Goal: Transaction & Acquisition: Download file/media

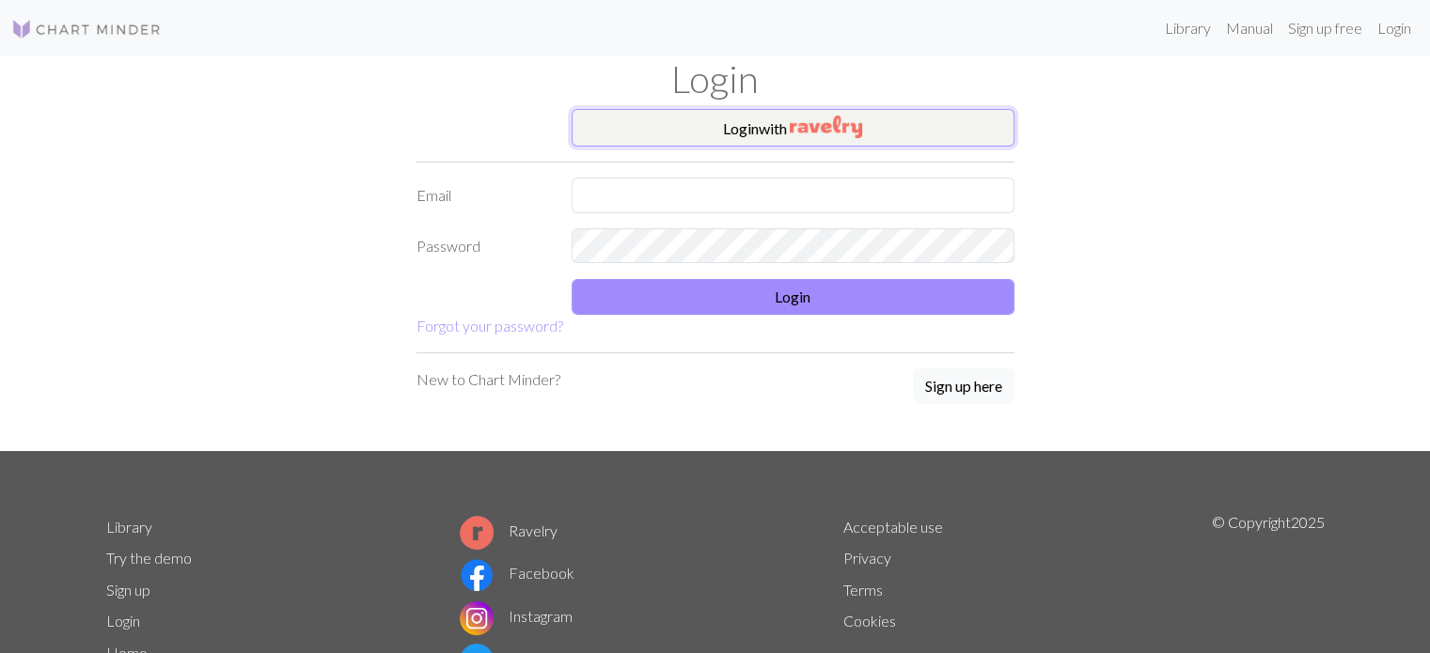
click at [788, 113] on button "Login with" at bounding box center [792, 128] width 443 height 38
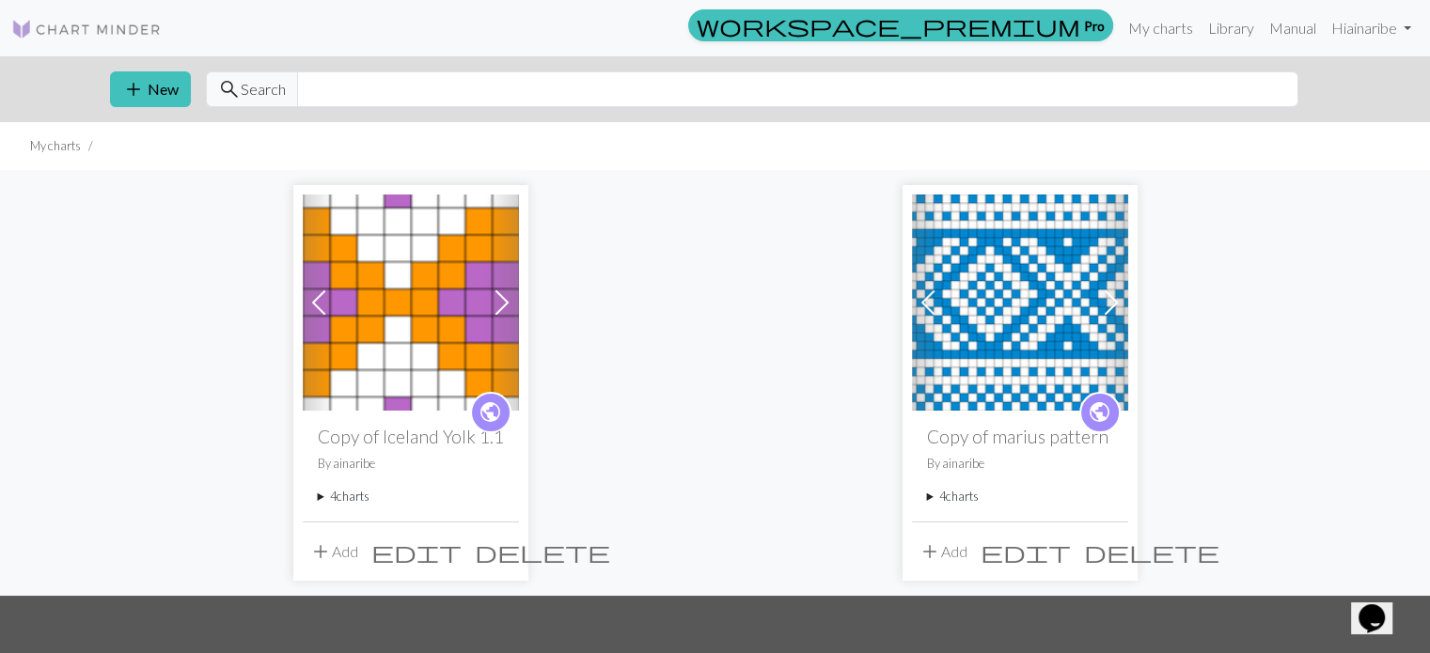
click at [429, 437] on h2 "Copy of Iceland Yolk 1.1" at bounding box center [411, 437] width 186 height 22
click at [402, 330] on img at bounding box center [411, 303] width 216 height 216
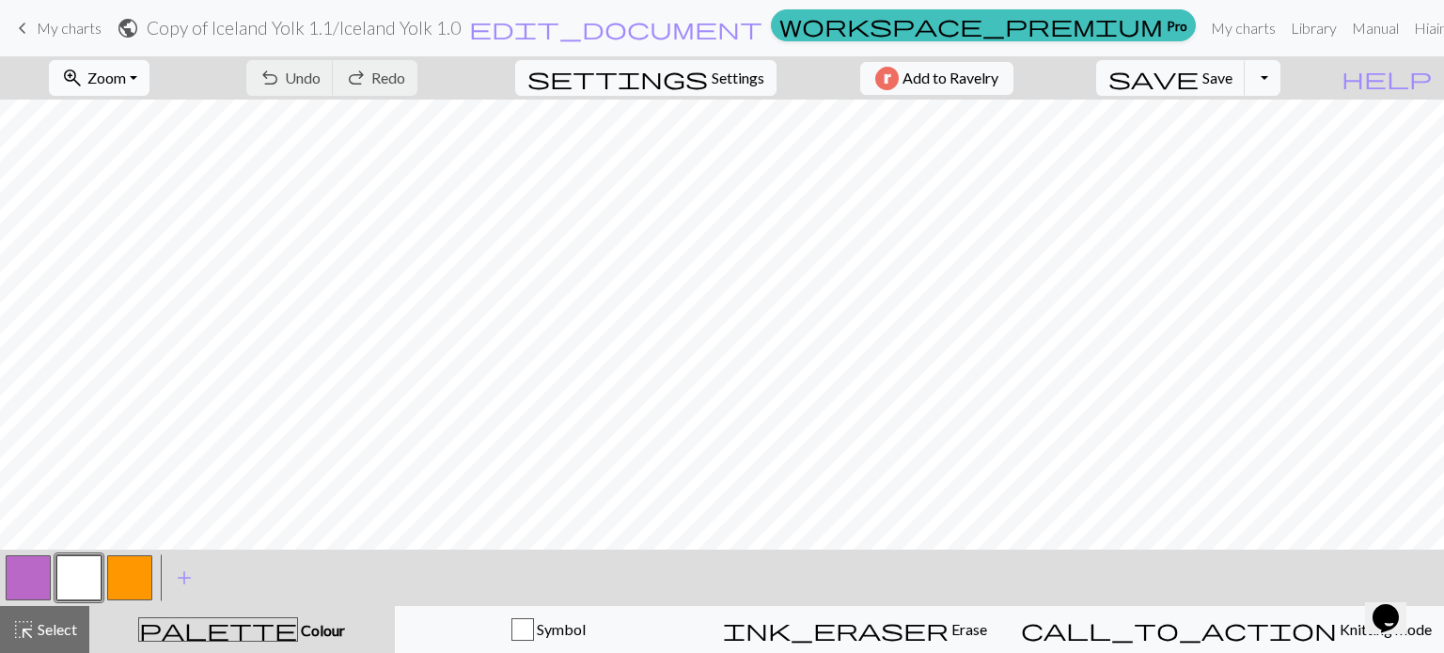
click at [149, 69] on button "zoom_in Zoom Zoom" at bounding box center [99, 78] width 101 height 36
click at [136, 152] on button "Fit width" at bounding box center [124, 149] width 149 height 30
click at [149, 79] on button "zoom_in Zoom Zoom" at bounding box center [99, 78] width 101 height 36
click at [133, 175] on button "Fit height" at bounding box center [124, 179] width 149 height 30
click at [1280, 81] on button "Toggle Dropdown" at bounding box center [1262, 78] width 36 height 36
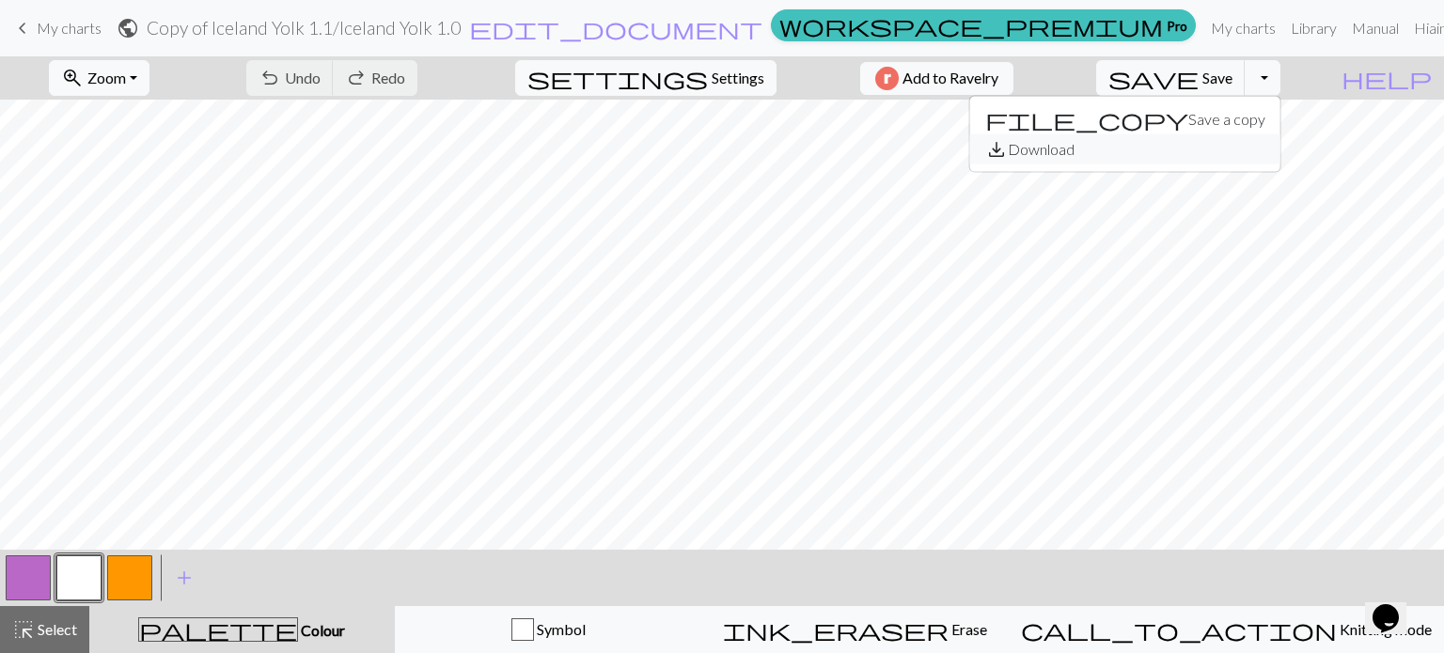
click at [1274, 141] on button "save_alt Download" at bounding box center [1125, 149] width 310 height 30
click at [1280, 79] on button "Toggle Dropdown" at bounding box center [1262, 78] width 36 height 36
click at [1243, 147] on button "save_alt Download" at bounding box center [1125, 149] width 310 height 30
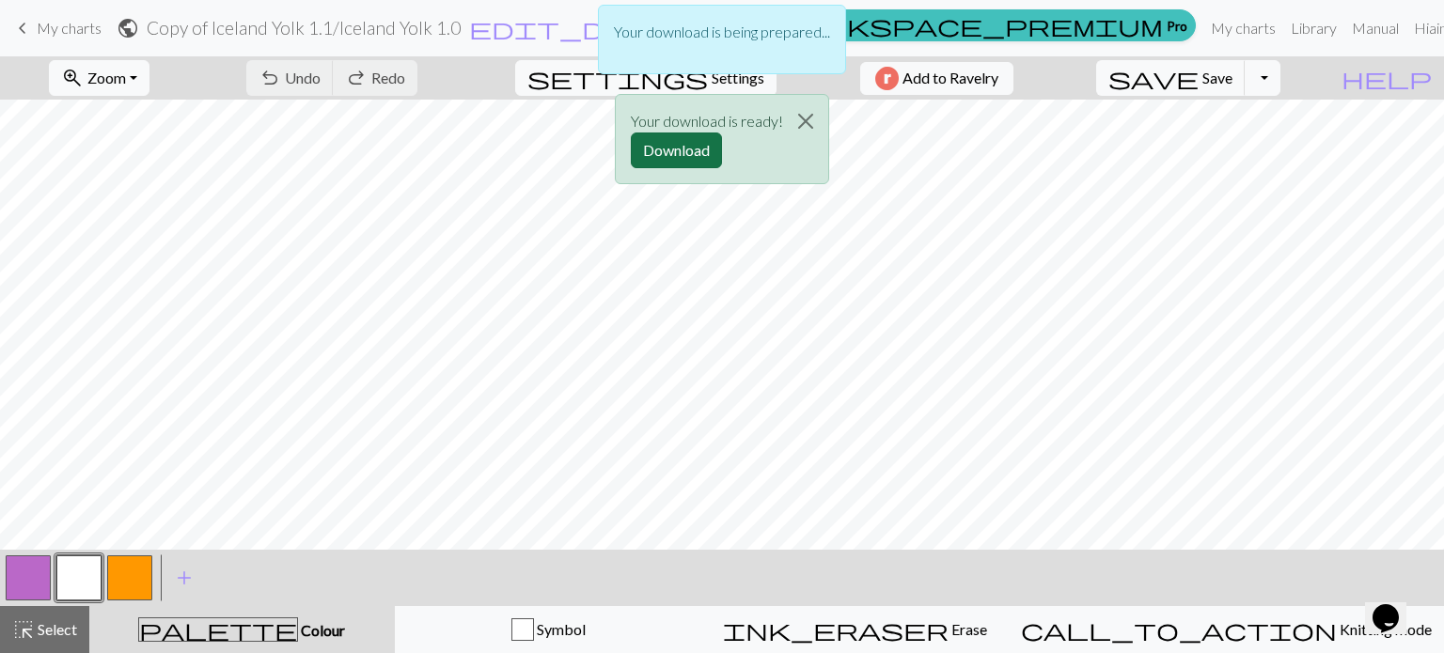
click at [689, 144] on button "Download" at bounding box center [676, 151] width 91 height 36
